Goal: Information Seeking & Learning: Learn about a topic

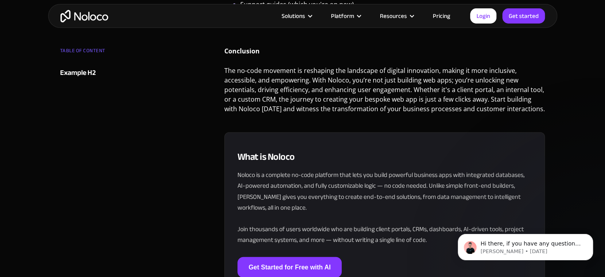
scroll to position [1902, 0]
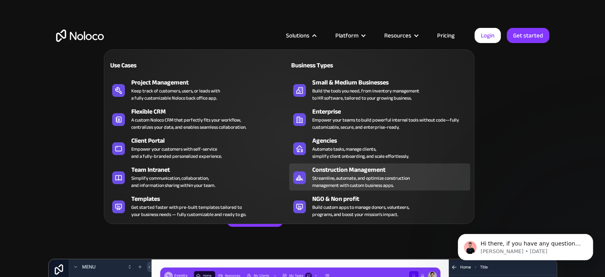
click at [324, 179] on div "Streamline, automate, and optimize construction management with custom business…" at bounding box center [360, 181] width 97 height 14
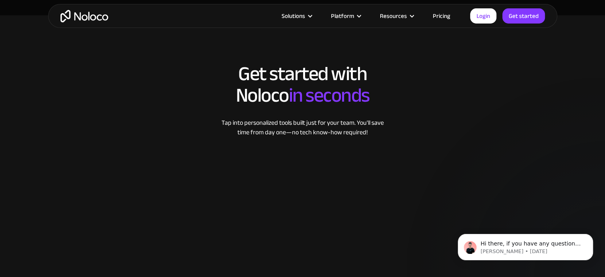
scroll to position [1074, 0]
